Goal: Transaction & Acquisition: Subscribe to service/newsletter

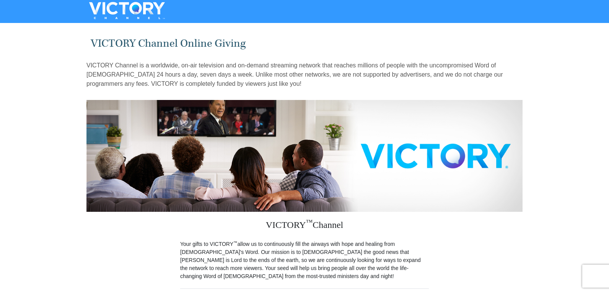
scroll to position [115, 0]
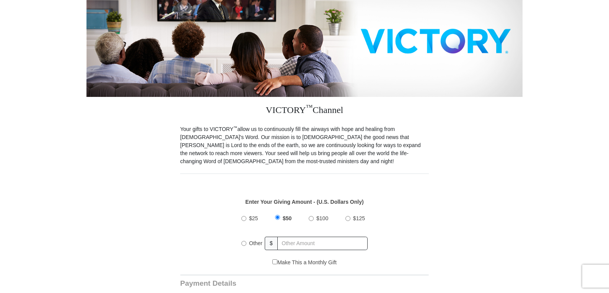
click at [244, 216] on input "$25" at bounding box center [244, 218] width 5 height 5
radio input "true"
click at [275, 259] on input "Make This a Monthly Gift" at bounding box center [275, 261] width 5 height 5
checkbox input "true"
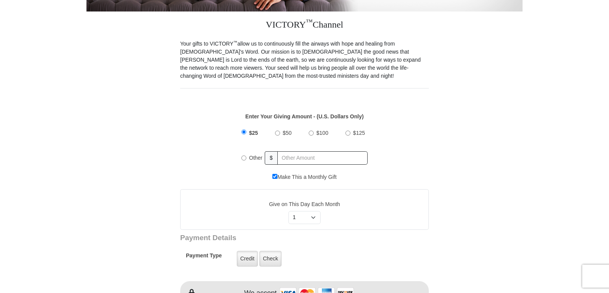
scroll to position [230, 0]
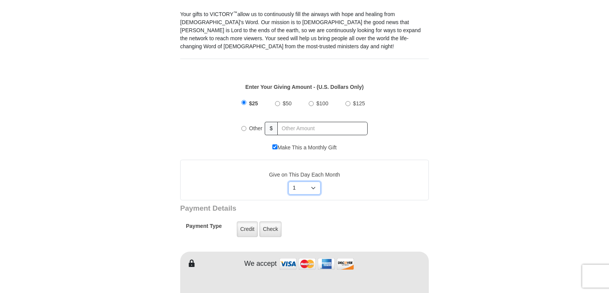
click at [315, 181] on select "Select Day of Month 1 2 3 4 5 6 7 8 9 10 11 12 13 14 15 16 17 18 19 20 21 22 23…" at bounding box center [305, 187] width 33 height 13
select select "14"
click at [289, 181] on select "Select Day of Month 1 2 3 4 5 6 7 8 9 10 11 12 13 14 15 16 17 18 19 20 21 22 23…" at bounding box center [305, 187] width 33 height 13
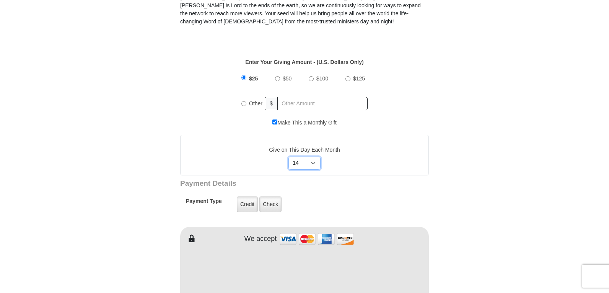
scroll to position [268, 0]
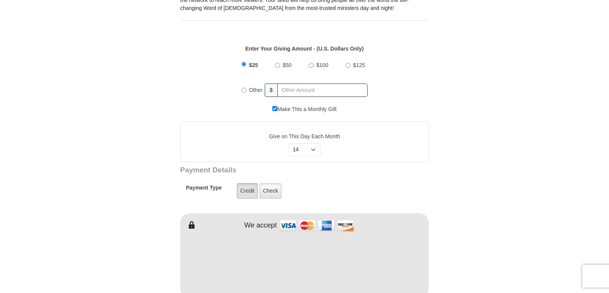
click at [242, 189] on label "Credit" at bounding box center [247, 191] width 21 height 16
click at [0, 0] on input "Credit" at bounding box center [0, 0] width 0 height 0
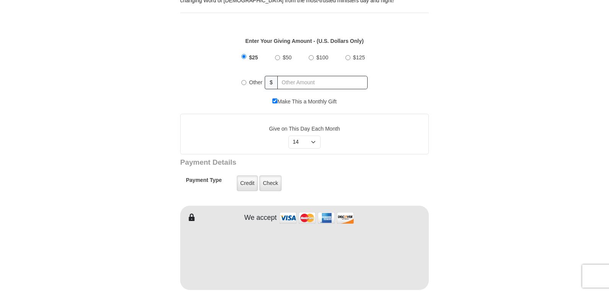
scroll to position [306, 0]
